Goal: Task Accomplishment & Management: Manage account settings

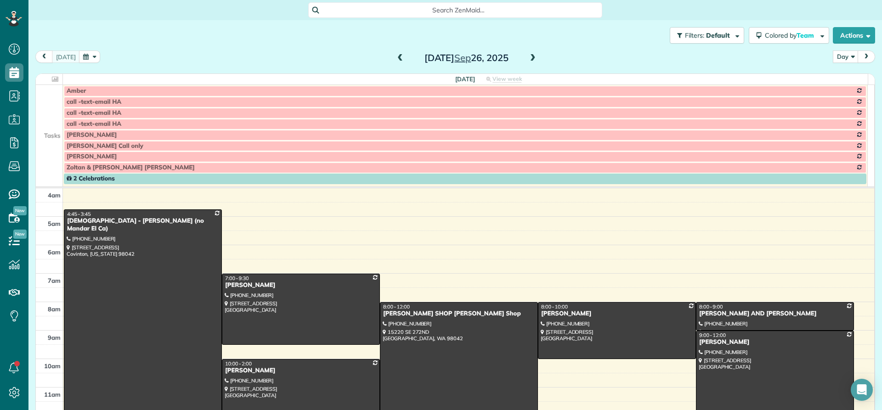
scroll to position [86, 0]
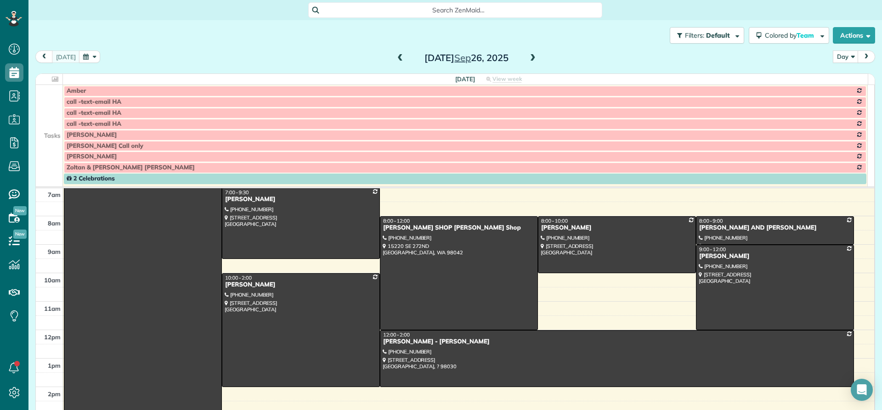
click at [528, 59] on span at bounding box center [533, 58] width 10 height 8
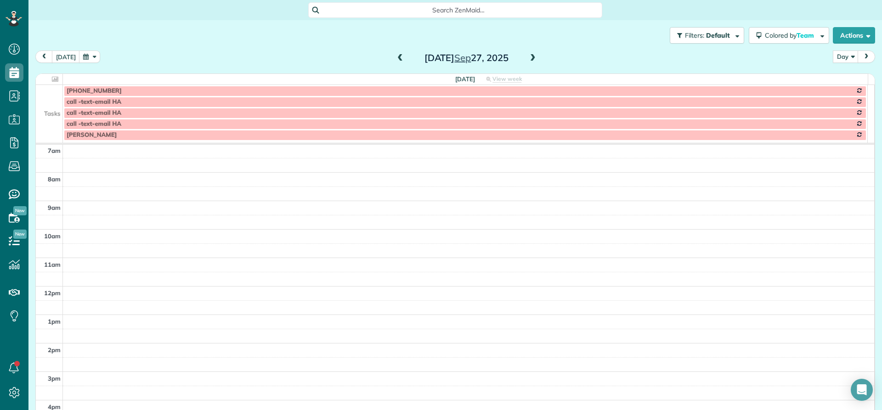
click at [529, 59] on span at bounding box center [533, 58] width 10 height 8
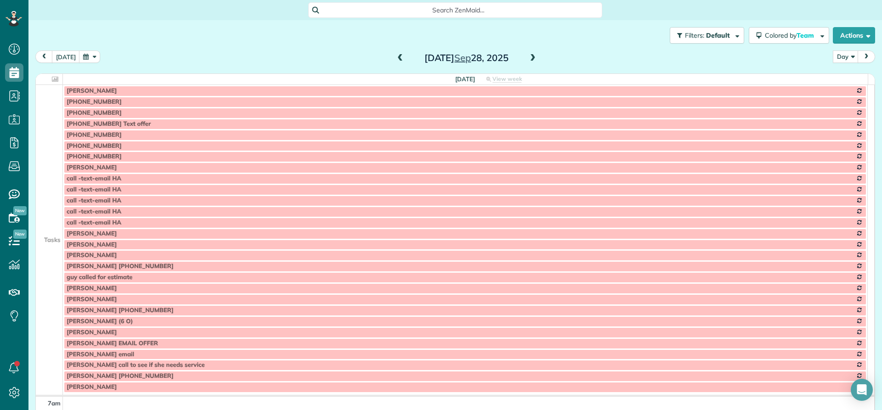
click at [529, 59] on span at bounding box center [533, 58] width 10 height 8
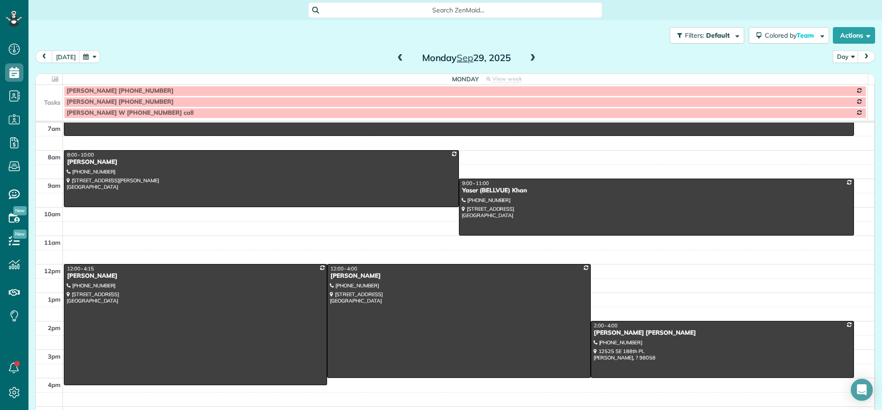
click at [531, 59] on span at bounding box center [533, 58] width 10 height 8
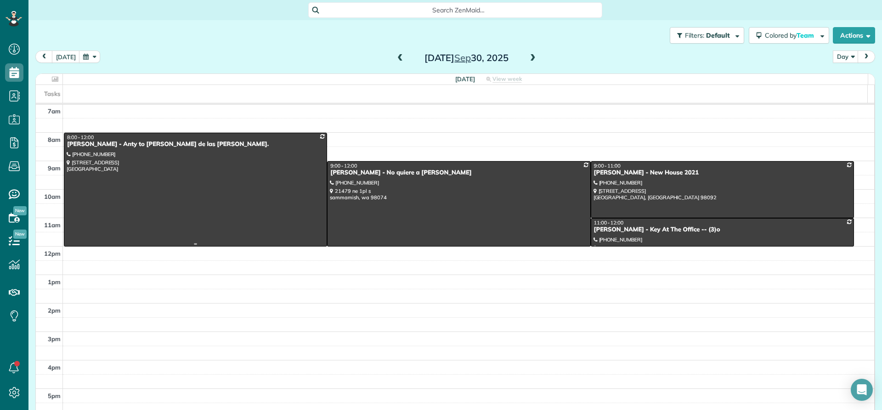
click at [103, 140] on div "8:00 - 12:00" at bounding box center [196, 137] width 258 height 6
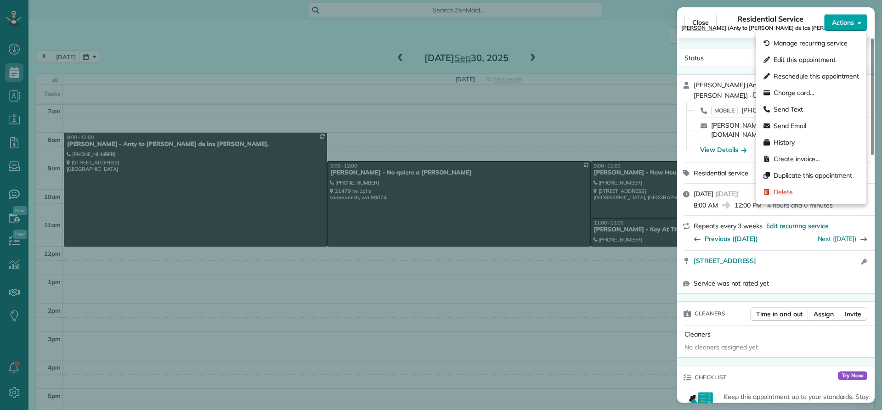
click at [845, 21] on span "Actions" at bounding box center [843, 22] width 22 height 9
click at [827, 77] on span "Reschedule this appointment" at bounding box center [816, 76] width 85 height 9
select select "*"
select select "****"
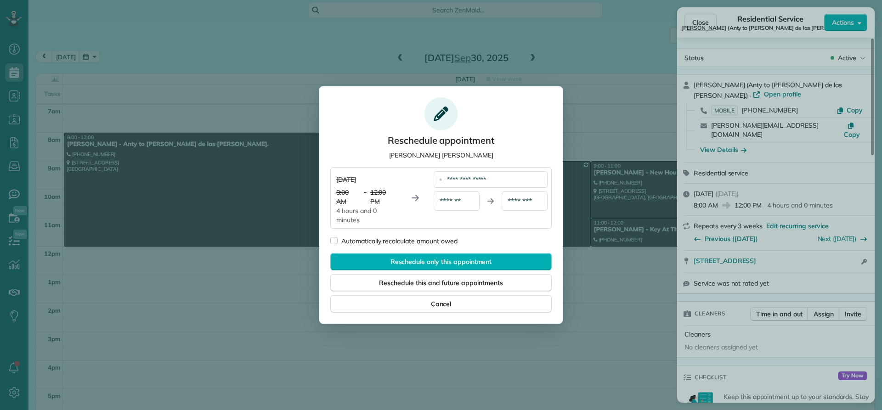
click at [511, 175] on div "**********" at bounding box center [495, 179] width 106 height 17
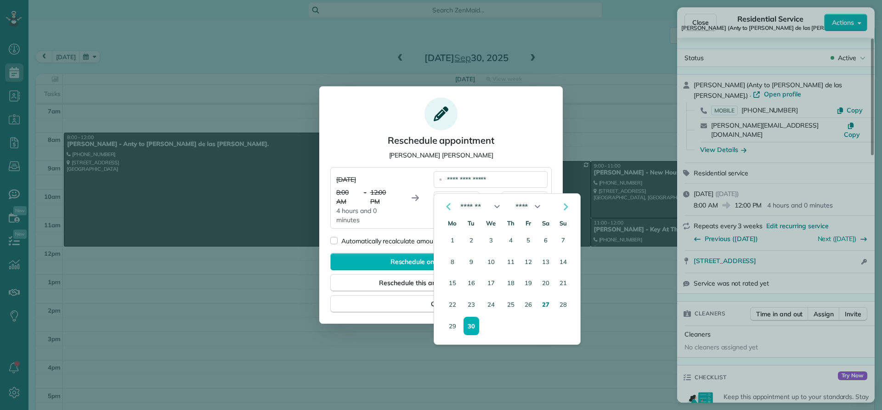
click at [565, 207] on icon "Go to the Next Month" at bounding box center [565, 206] width 11 height 11
select select "*"
click at [471, 266] on button "7" at bounding box center [471, 262] width 15 height 18
type div "**********"
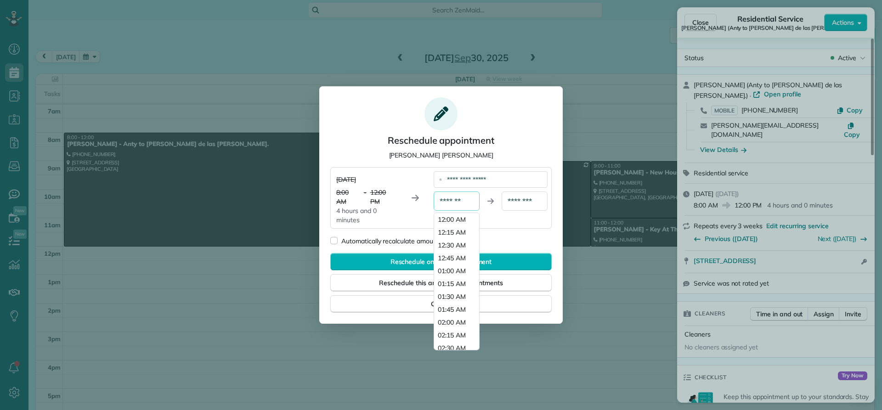
click at [470, 202] on div "*******" at bounding box center [457, 201] width 46 height 19
click at [454, 328] on span "07:30 AM" at bounding box center [452, 329] width 28 height 9
click at [470, 200] on div "********" at bounding box center [457, 201] width 46 height 19
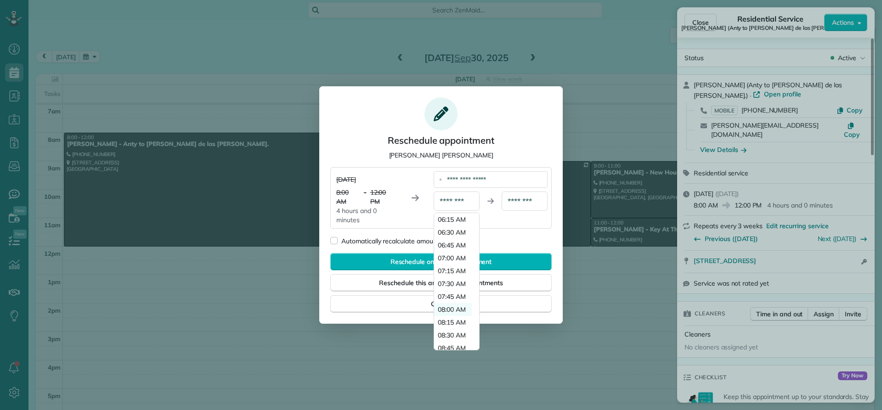
click at [461, 311] on span "08:00 AM" at bounding box center [452, 309] width 28 height 9
type div "********"
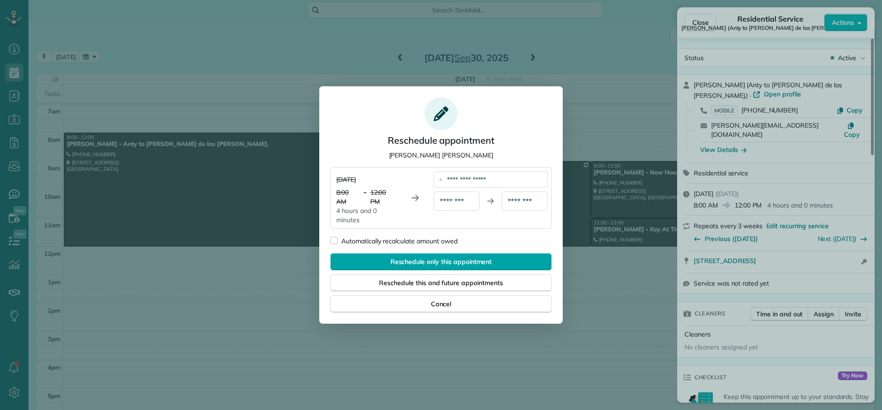
click at [446, 262] on span "Reschedule only this appointment" at bounding box center [442, 261] width 102 height 9
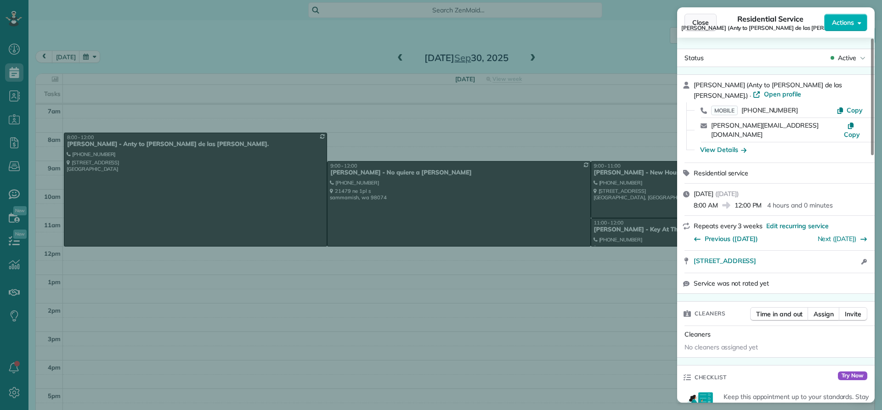
click at [703, 23] on span "Close" at bounding box center [701, 22] width 17 height 9
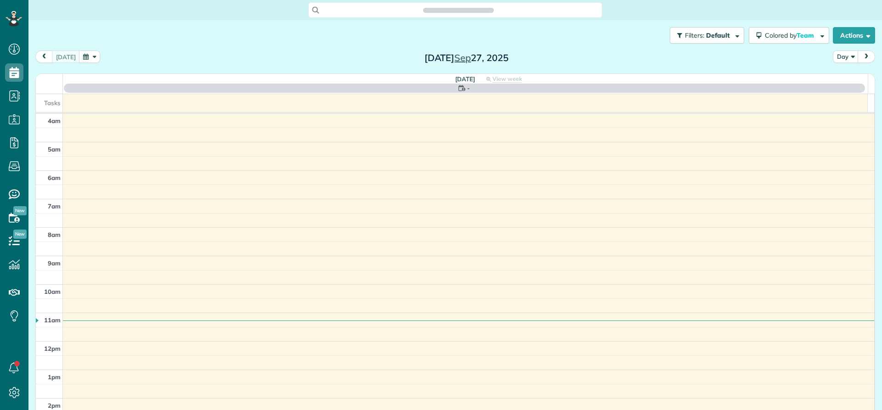
scroll to position [86, 0]
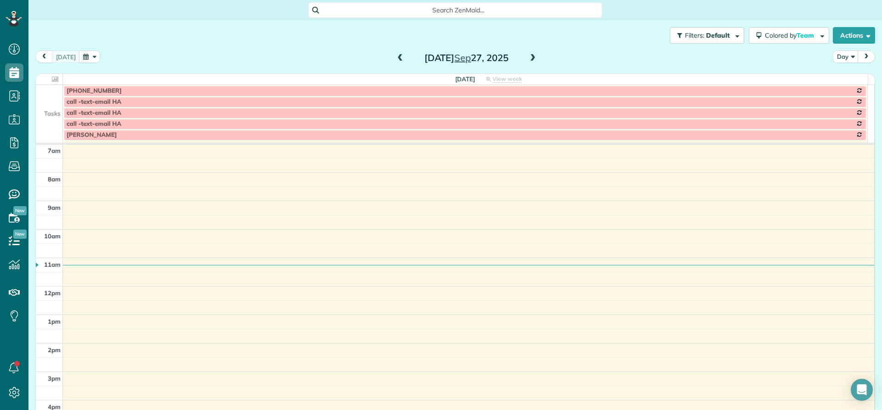
click at [530, 61] on span at bounding box center [533, 58] width 10 height 8
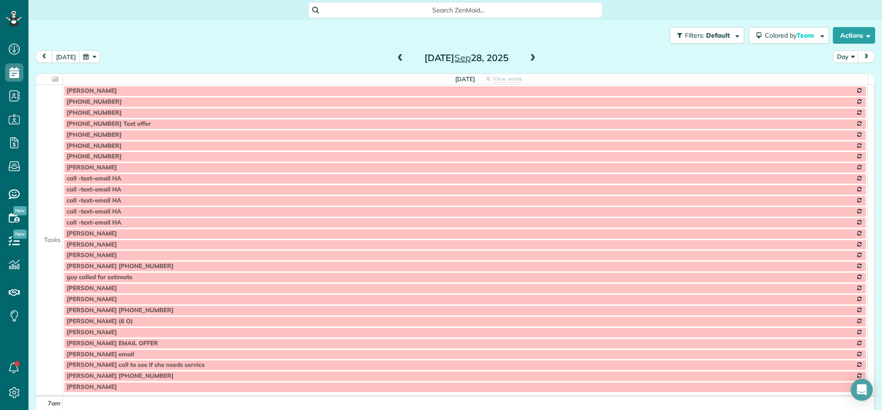
click at [530, 60] on span at bounding box center [533, 58] width 10 height 8
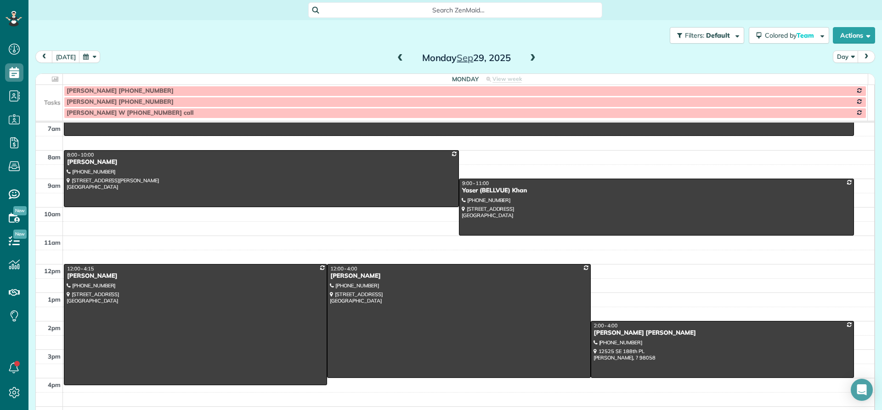
click at [529, 60] on span at bounding box center [533, 58] width 10 height 8
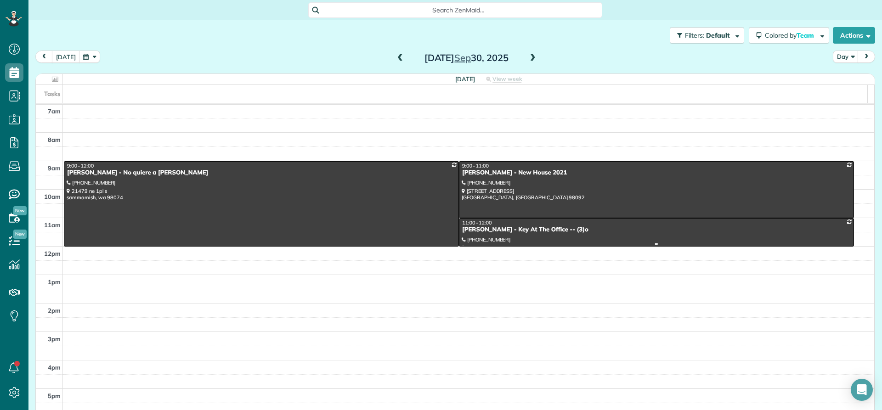
click at [575, 239] on div at bounding box center [657, 233] width 394 height 28
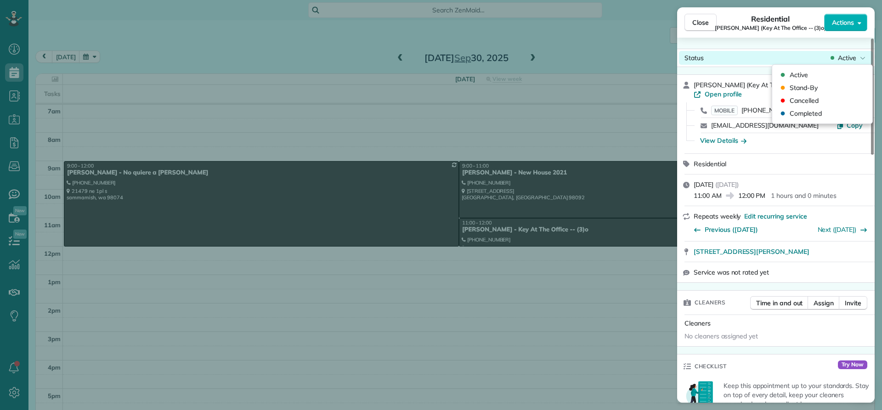
click at [837, 58] on div "Active" at bounding box center [848, 57] width 39 height 9
click at [822, 87] on span "Stand-By" at bounding box center [828, 87] width 77 height 9
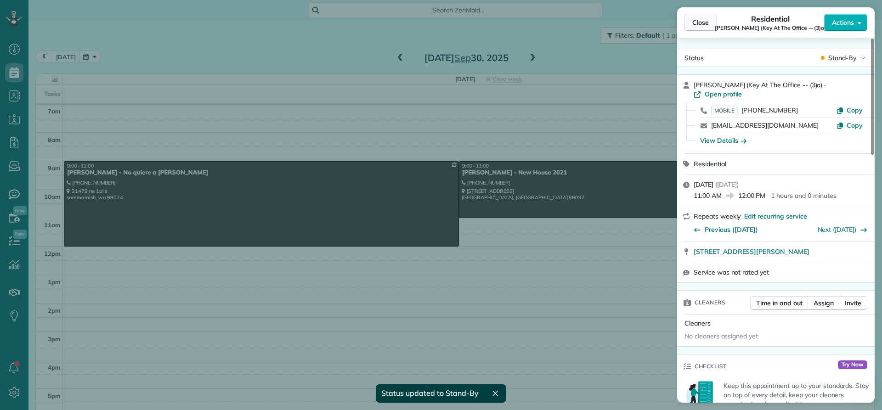
click at [704, 20] on span "Close" at bounding box center [701, 22] width 17 height 9
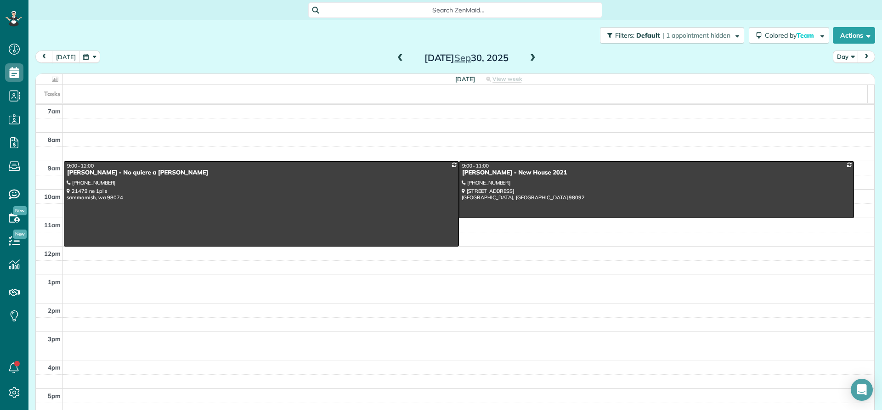
click at [395, 59] on span at bounding box center [400, 58] width 10 height 8
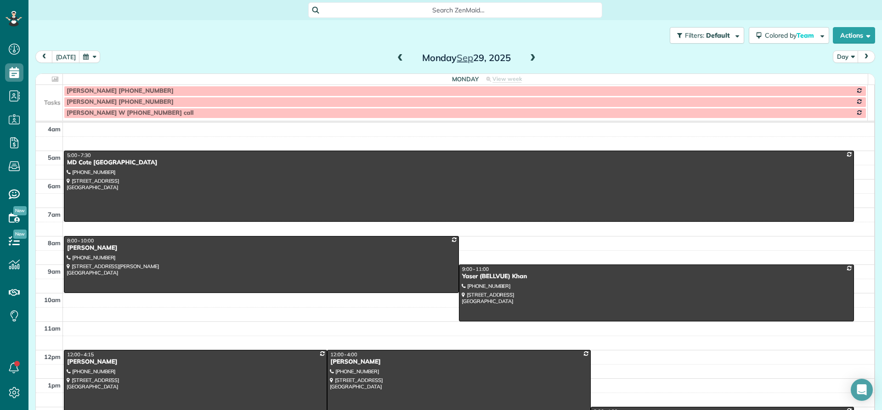
click at [528, 58] on span at bounding box center [533, 58] width 10 height 8
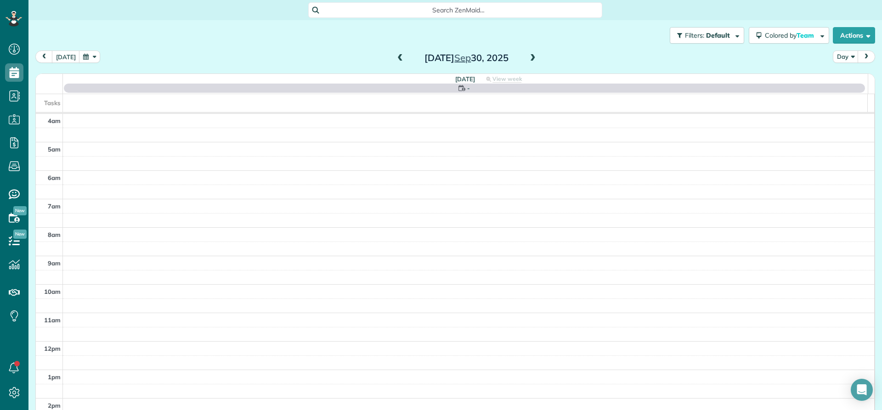
scroll to position [86, 0]
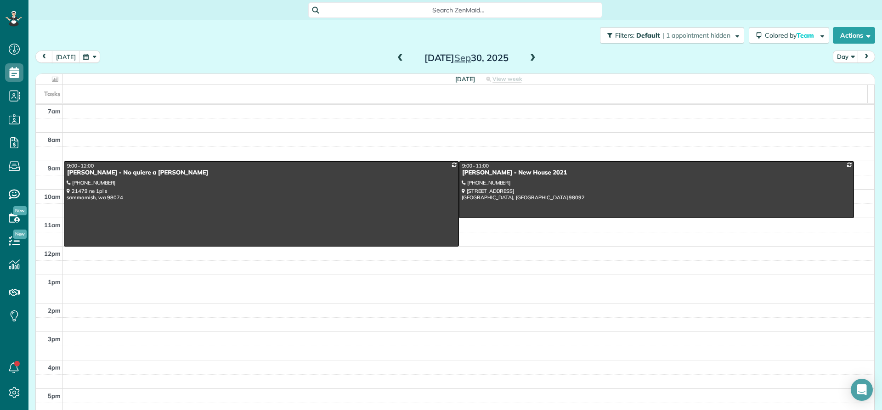
click at [528, 59] on span at bounding box center [533, 58] width 10 height 8
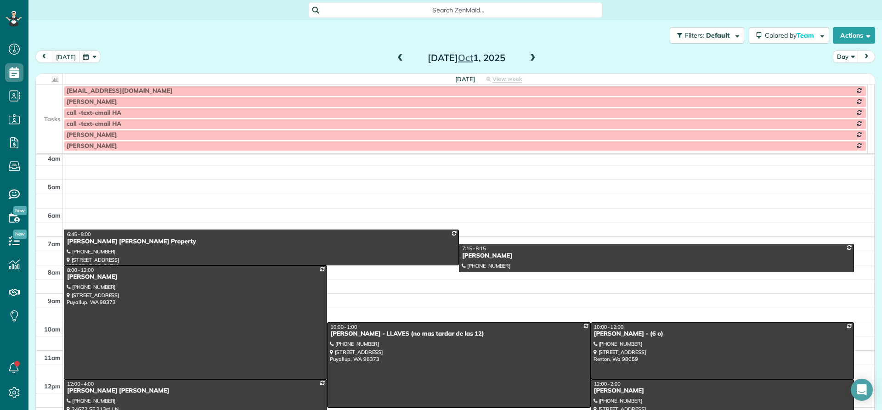
scroll to position [0, 0]
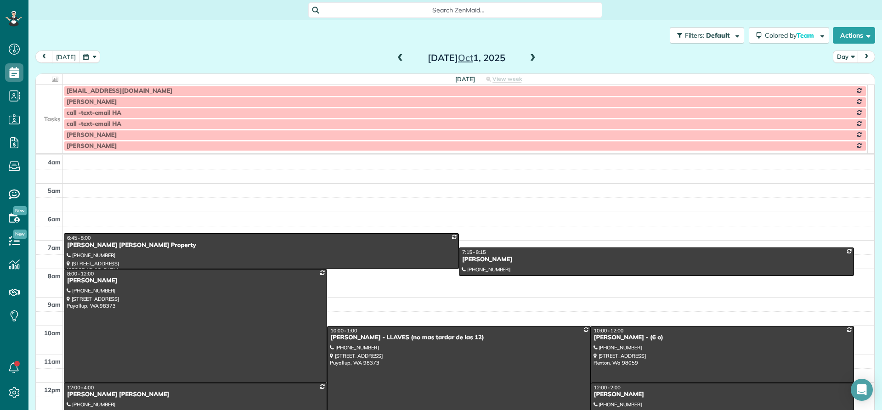
click at [53, 123] on td at bounding box center [49, 124] width 27 height 11
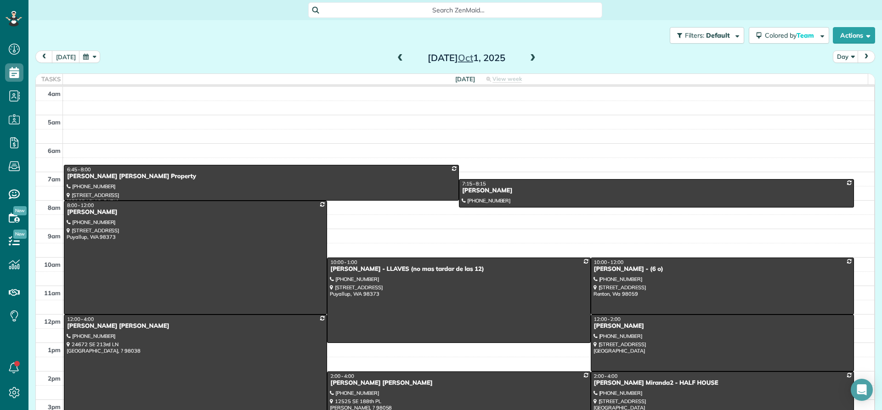
click at [396, 60] on span at bounding box center [400, 58] width 10 height 8
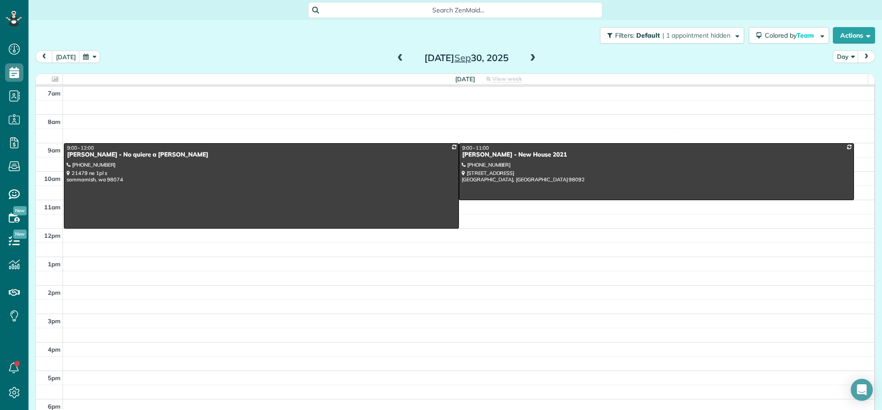
click at [396, 60] on span at bounding box center [400, 58] width 10 height 8
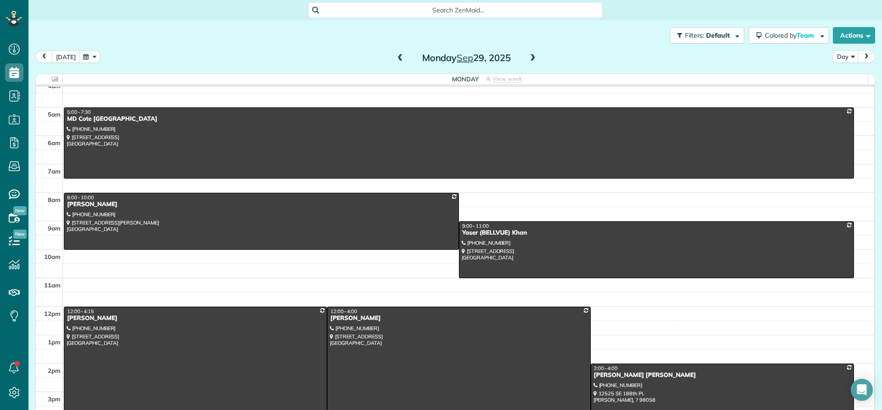
scroll to position [0, 0]
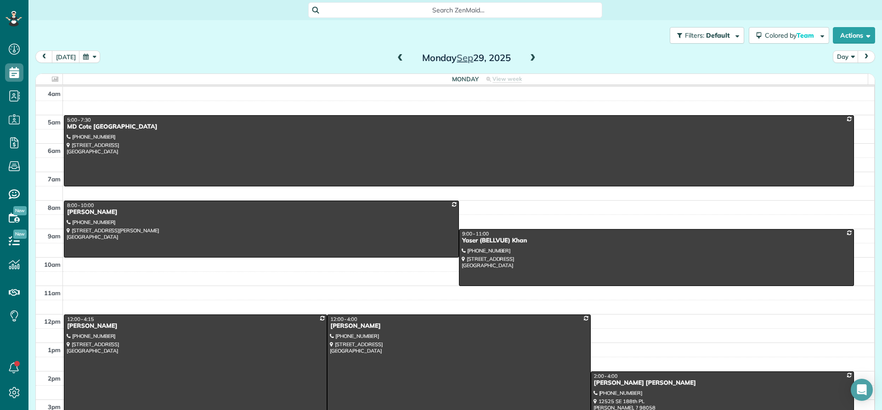
click at [395, 55] on span at bounding box center [400, 58] width 10 height 8
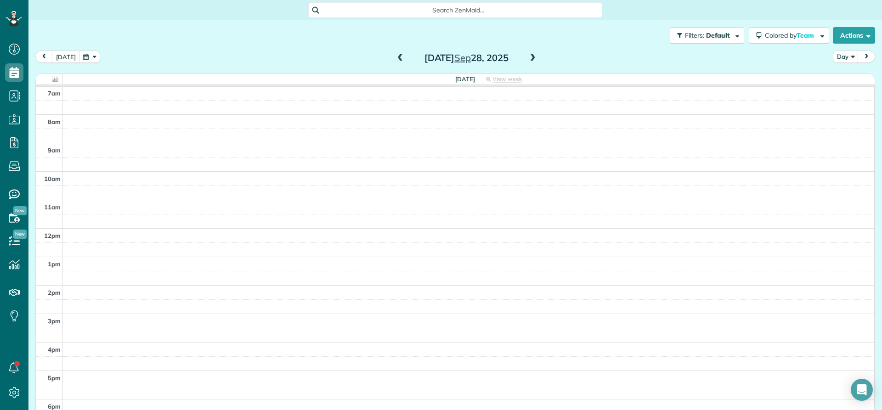
click at [397, 59] on span at bounding box center [400, 58] width 10 height 8
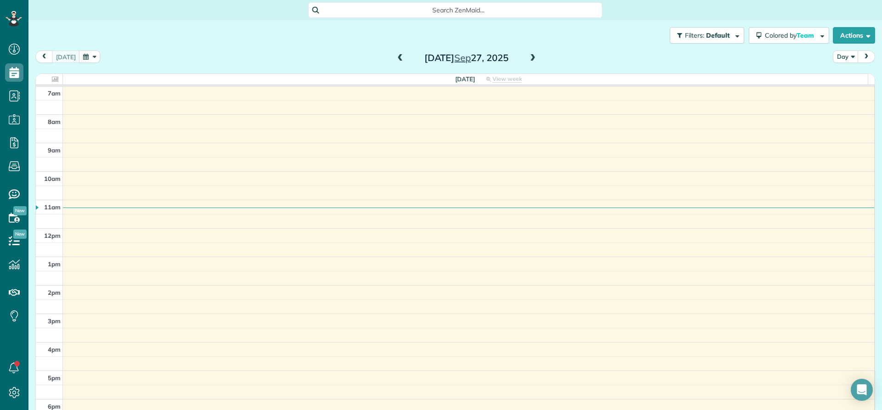
click at [397, 59] on span at bounding box center [400, 58] width 10 height 8
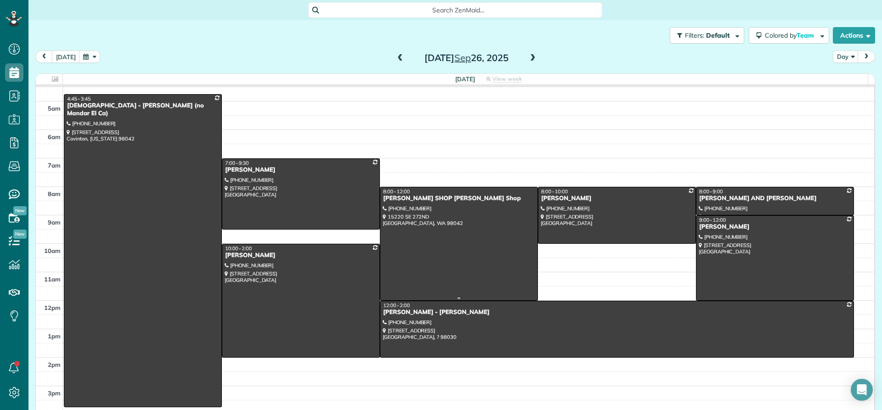
scroll to position [0, 0]
